Goal: Task Accomplishment & Management: Manage account settings

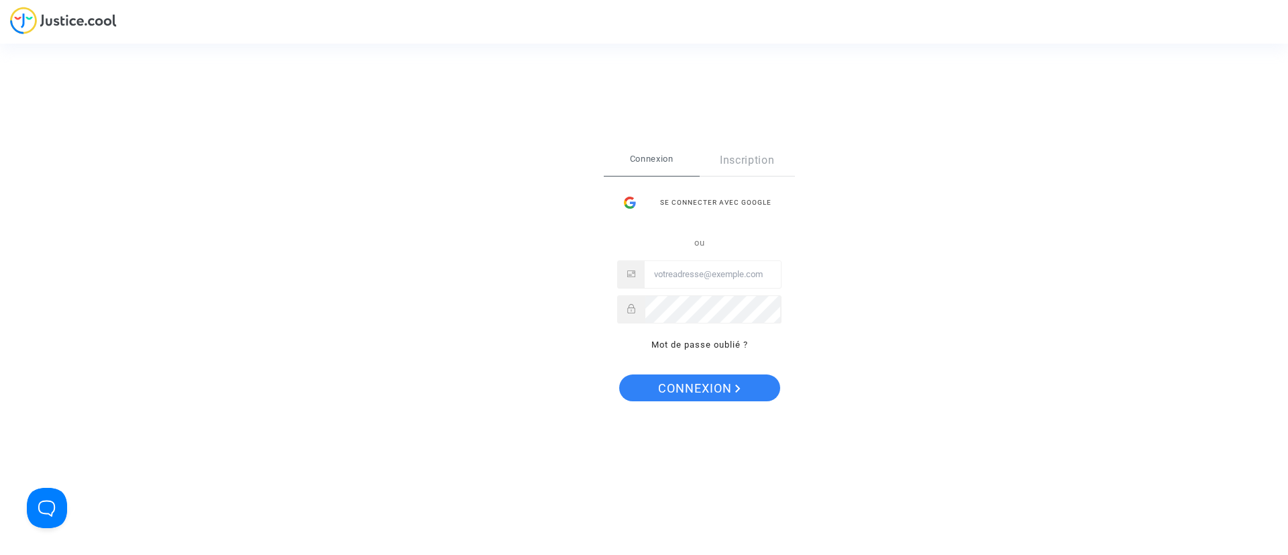
type input "[EMAIL_ADDRESS][DOMAIN_NAME]"
click at [672, 391] on span "Connexion" at bounding box center [699, 388] width 83 height 28
type input "[EMAIL_ADDRESS][DOMAIN_NAME]"
click at [708, 382] on span "Connexion" at bounding box center [699, 388] width 83 height 28
